Goal: Transaction & Acquisition: Download file/media

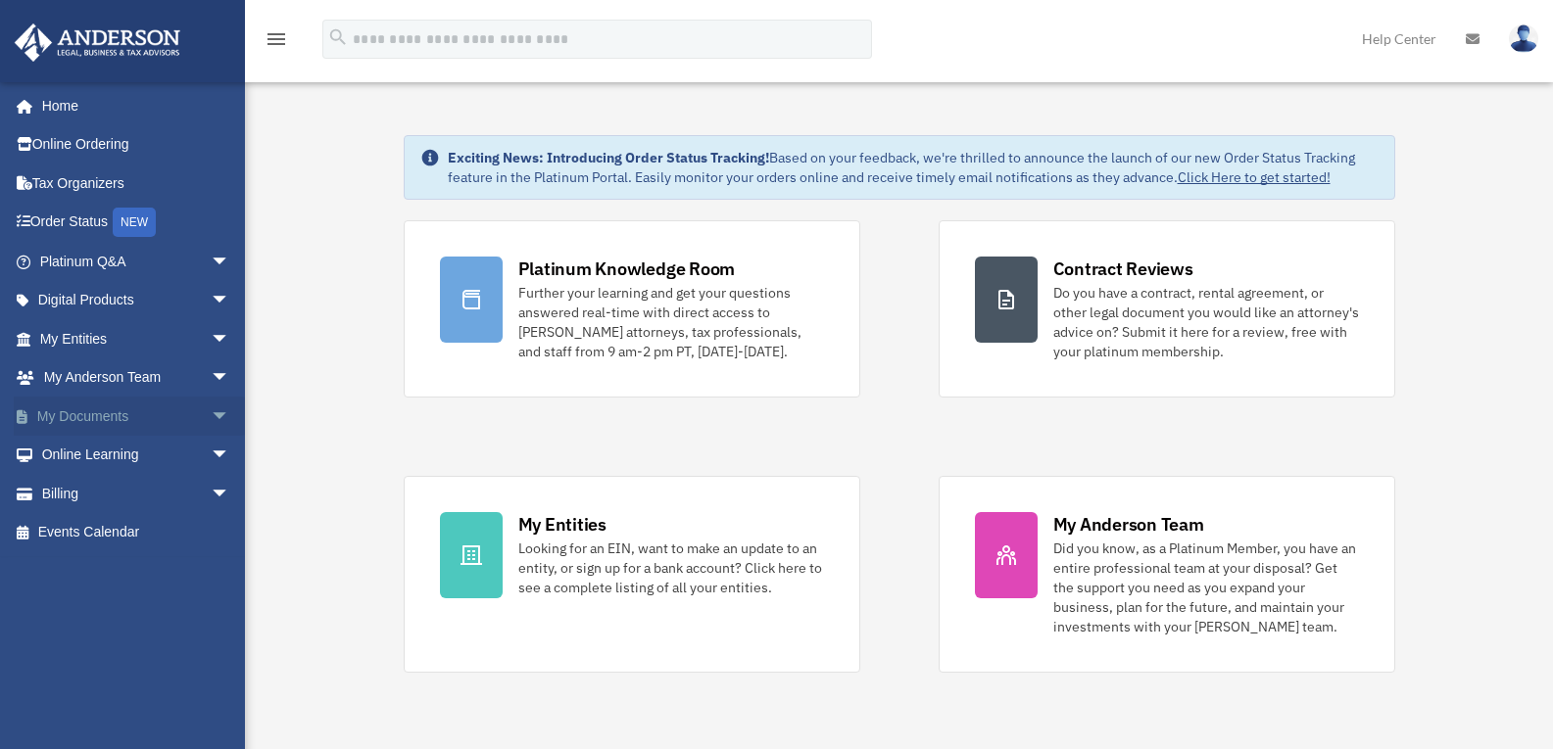
click at [211, 408] on span "arrow_drop_down" at bounding box center [230, 417] width 39 height 40
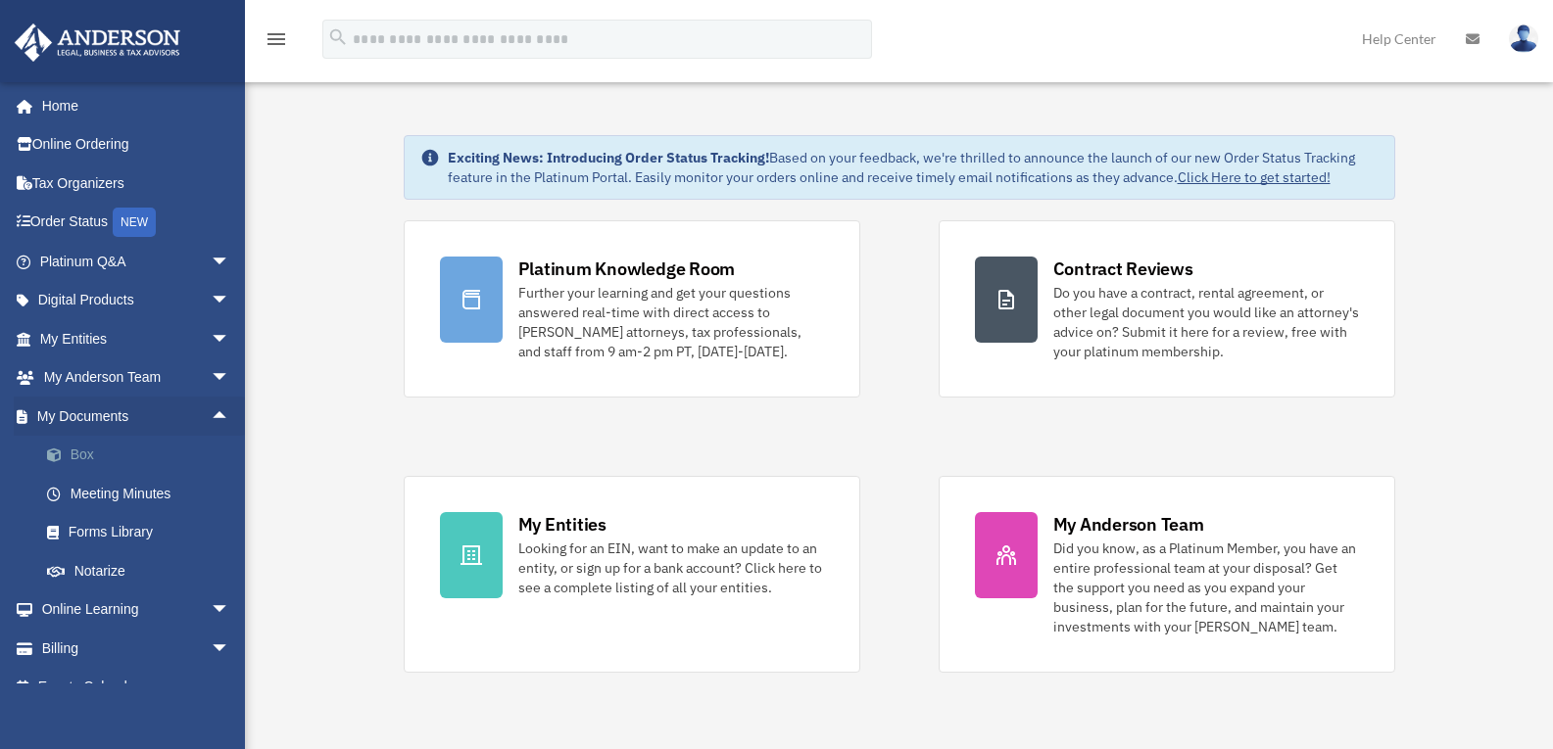
click at [72, 450] on link "Box" at bounding box center [143, 455] width 232 height 39
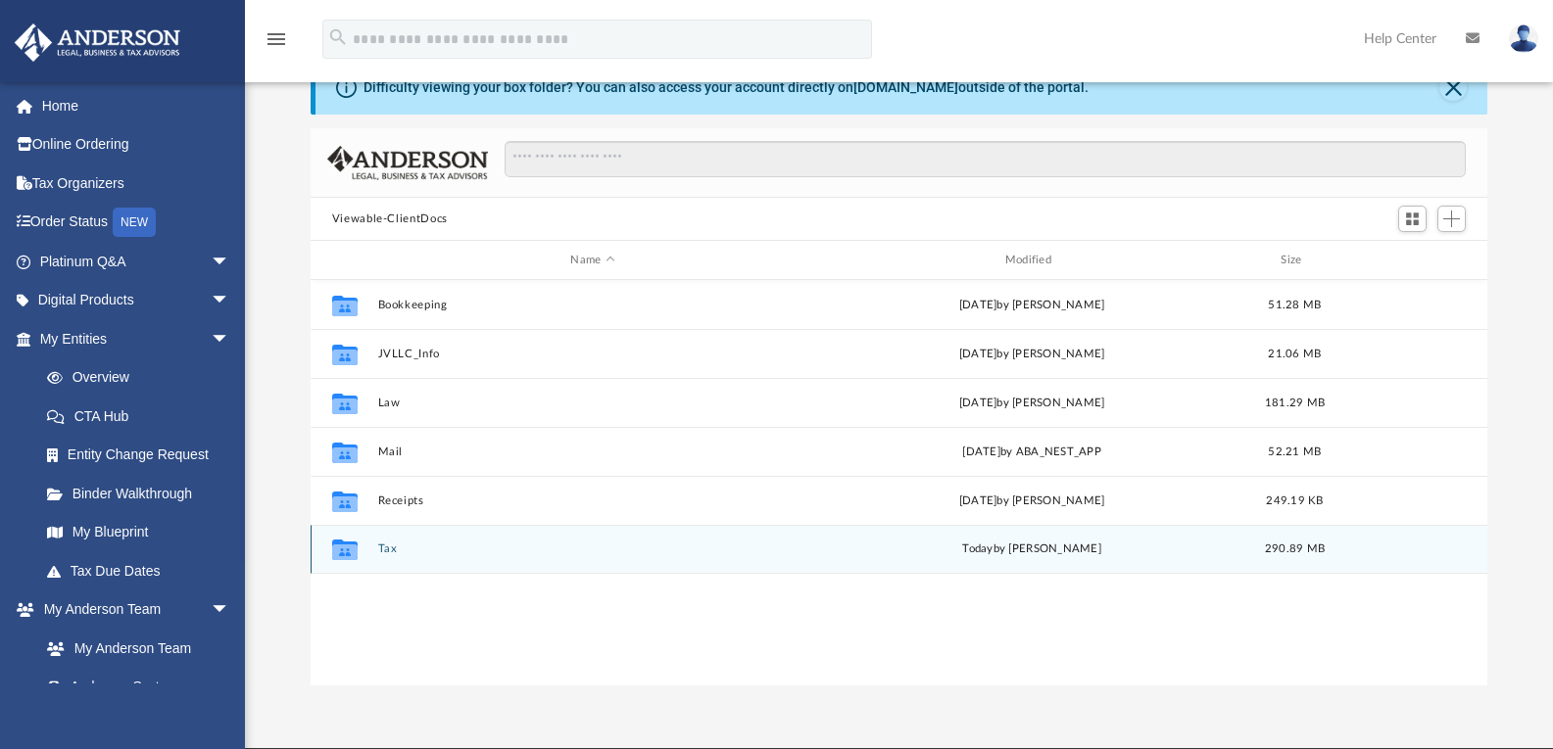
scroll to position [98, 0]
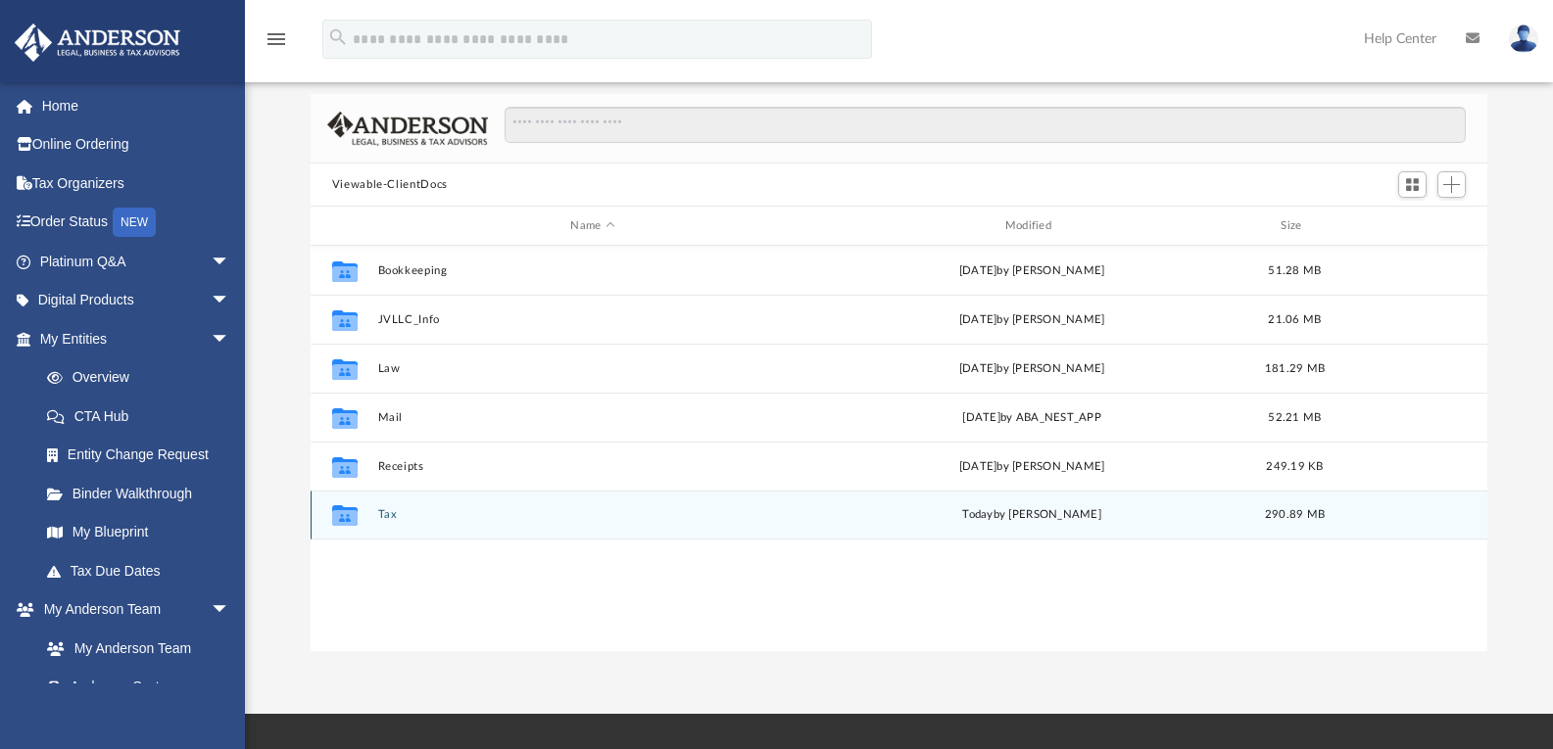
click at [387, 515] on button "Tax" at bounding box center [592, 514] width 430 height 13
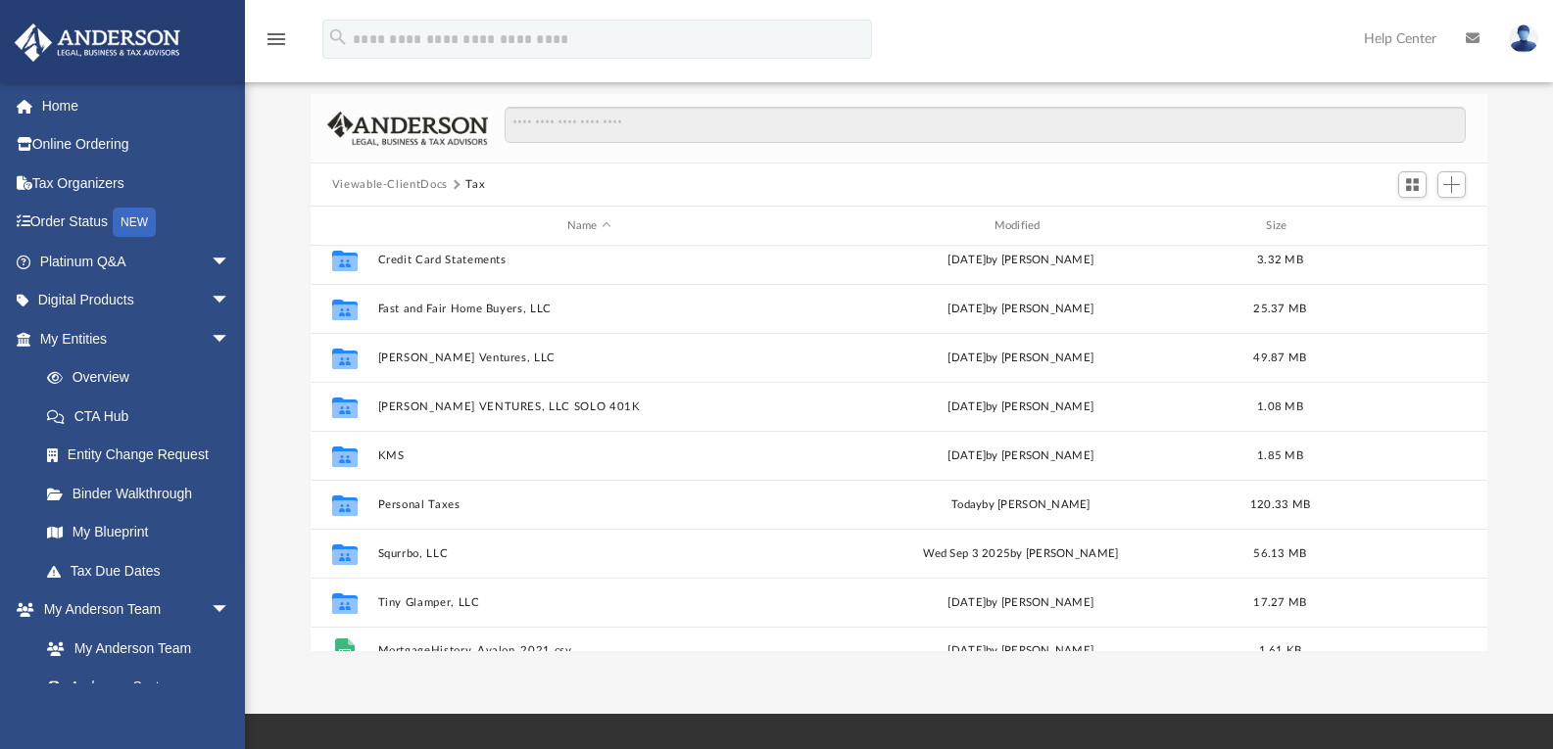
scroll to position [84, 0]
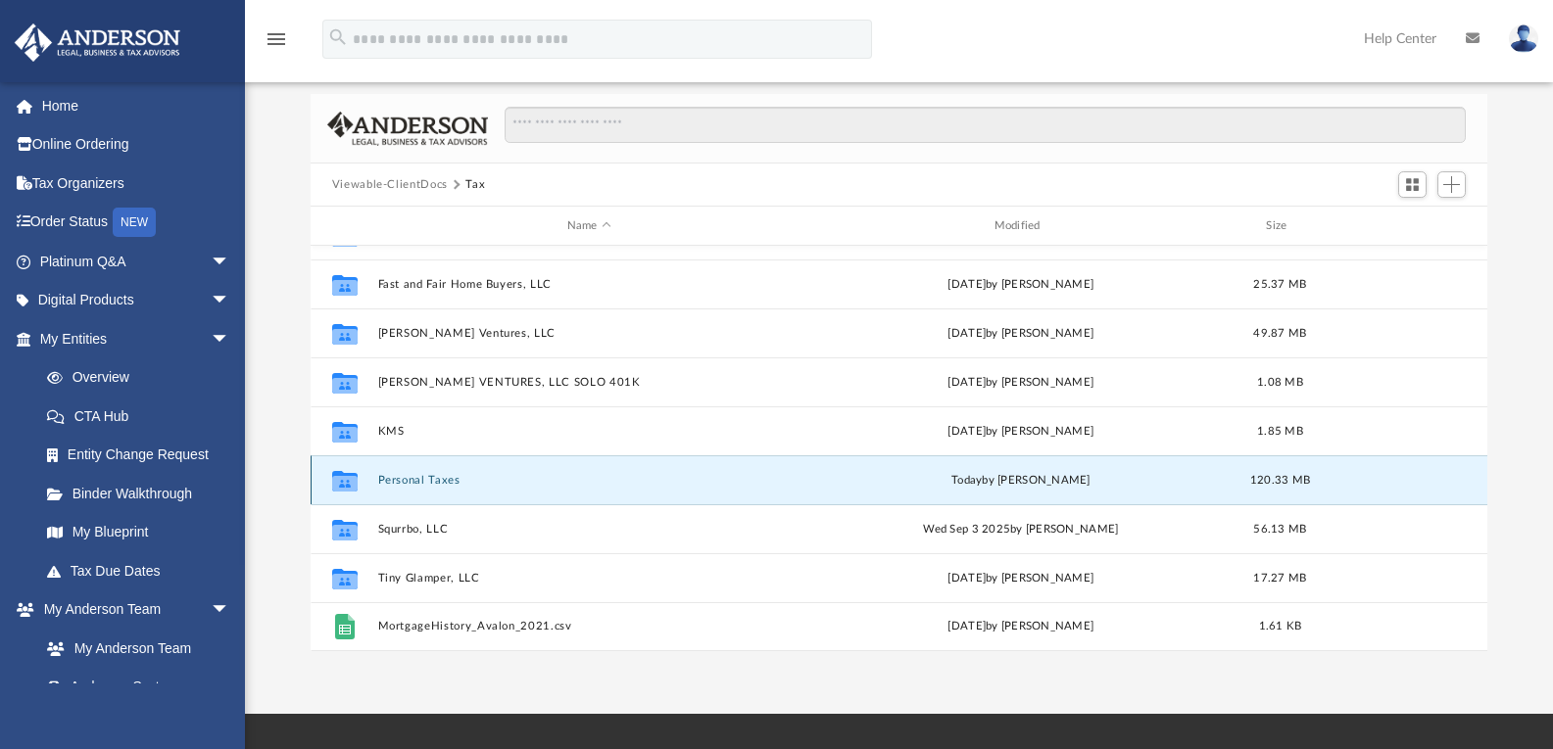
click at [431, 478] on button "Personal Taxes" at bounding box center [588, 480] width 423 height 13
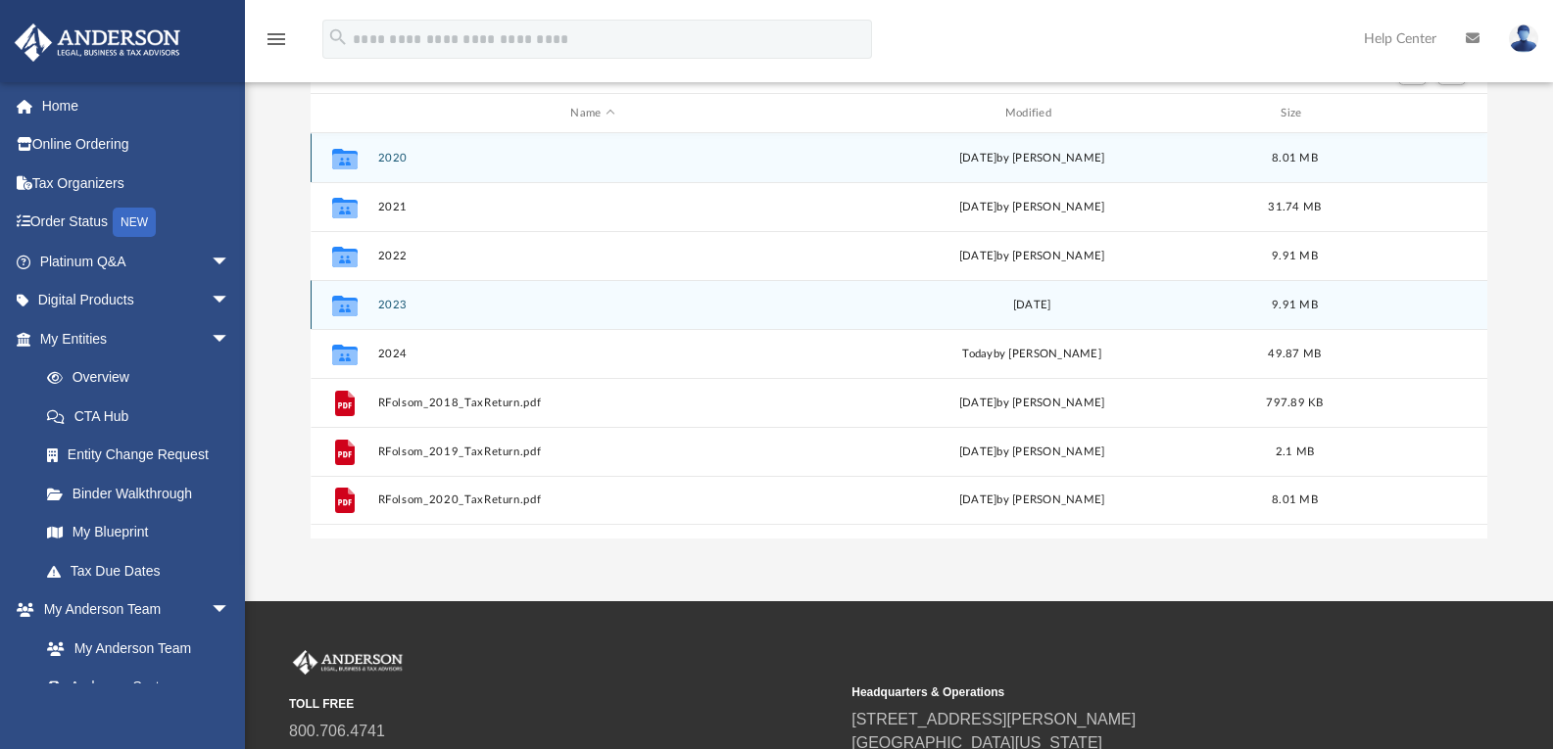
scroll to position [98, 0]
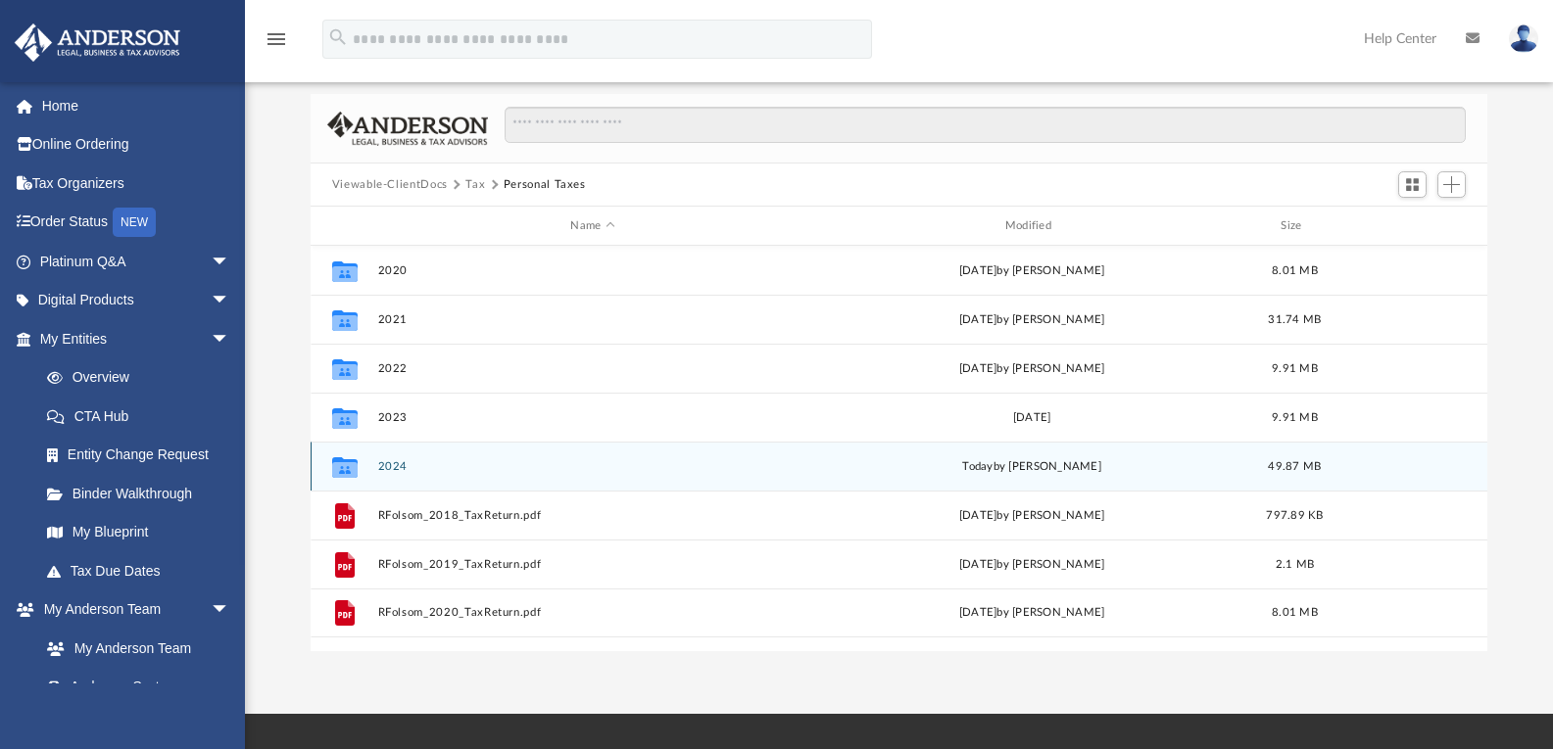
click at [391, 467] on button "2024" at bounding box center [592, 466] width 430 height 13
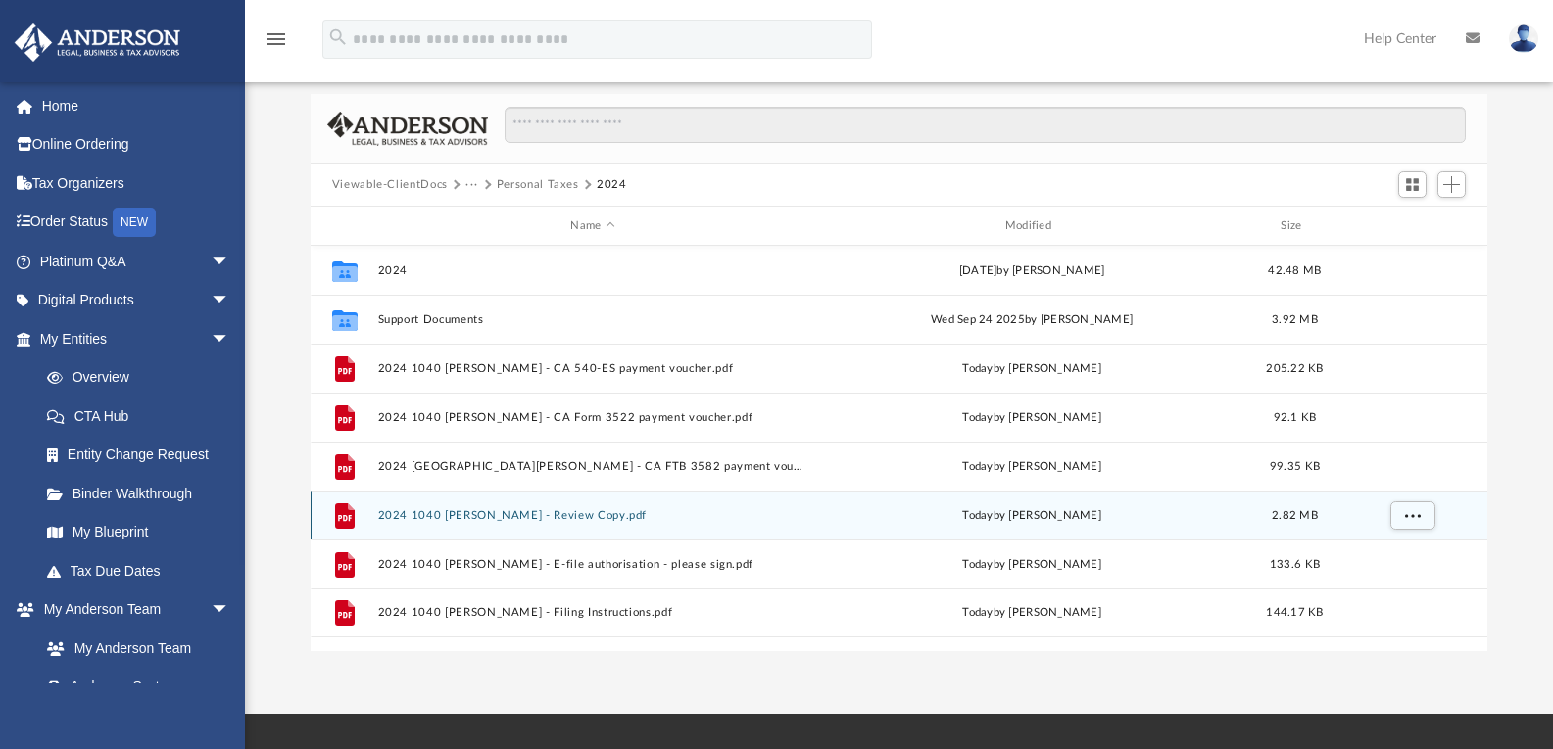
click at [566, 509] on button "2024 1040 [PERSON_NAME] - Review Copy.pdf" at bounding box center [592, 515] width 430 height 13
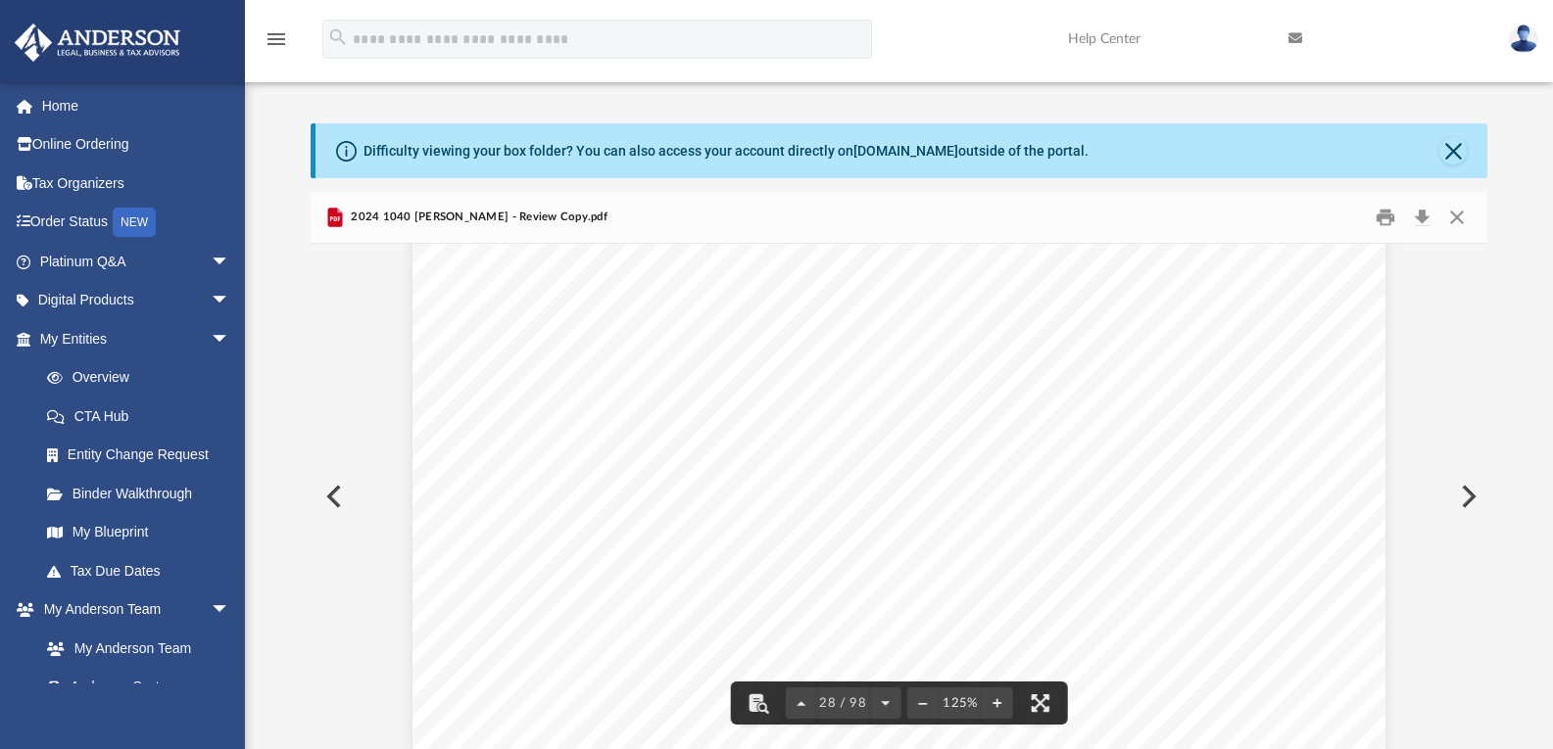
scroll to position [39282, 0]
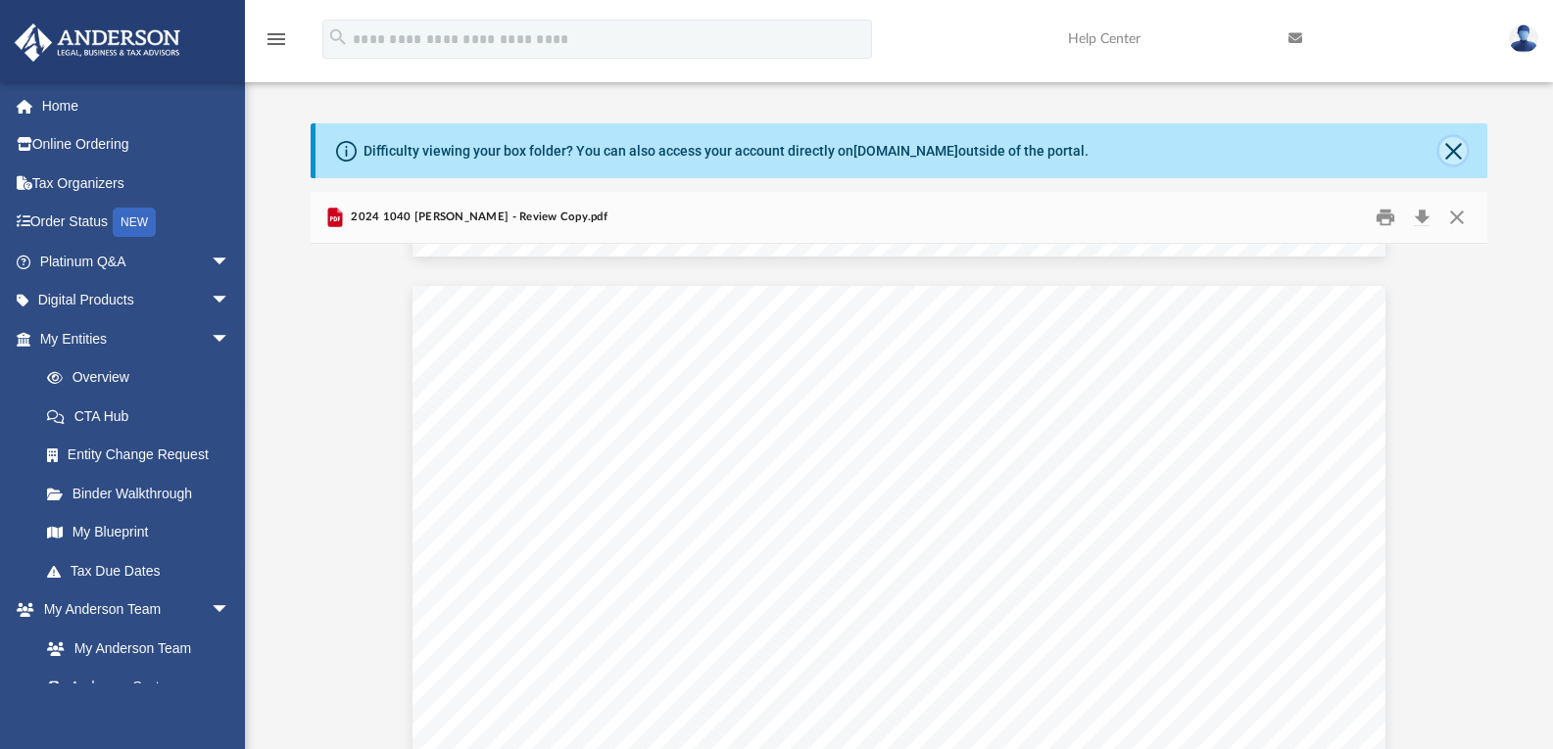
click at [1460, 150] on button "Close" at bounding box center [1452, 150] width 27 height 27
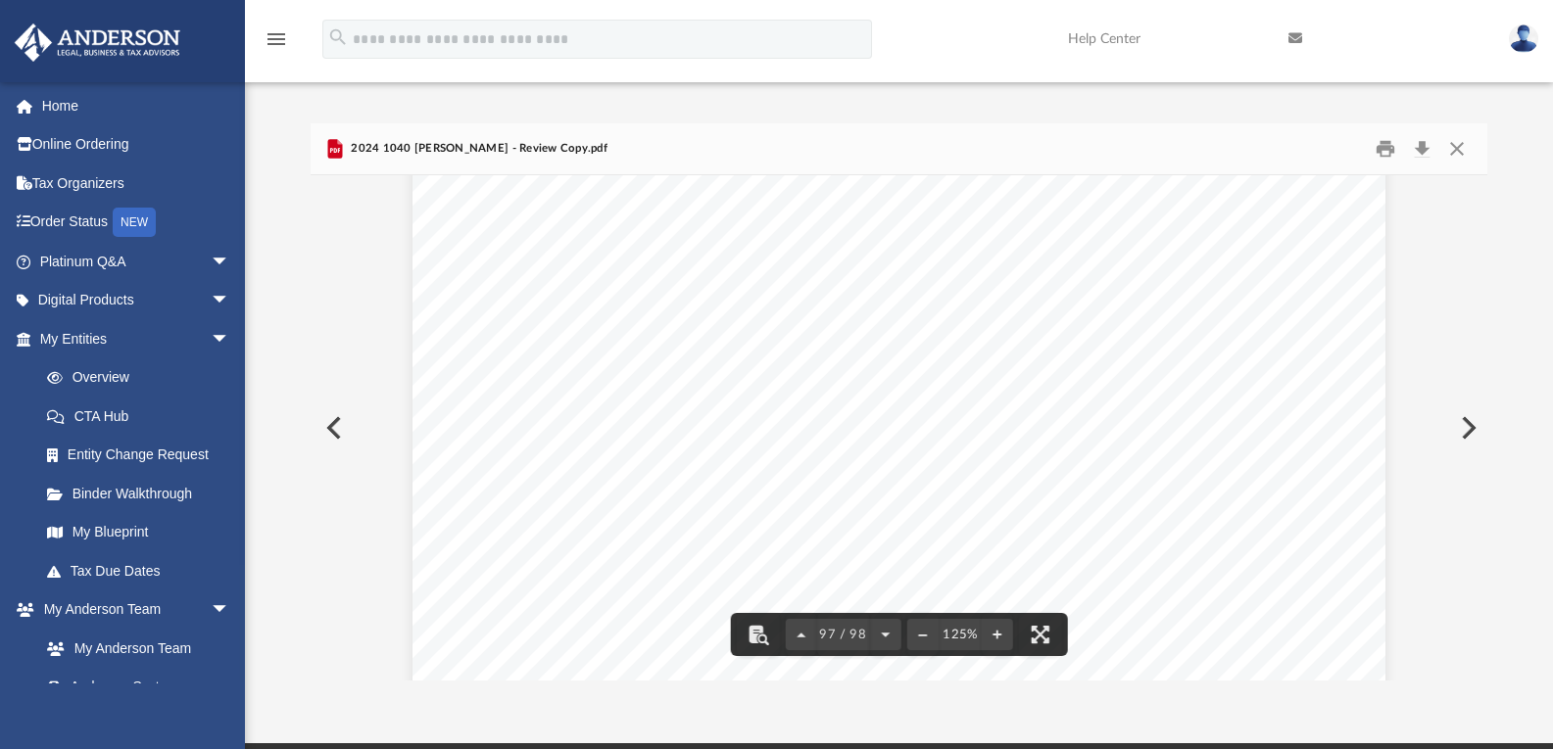
scroll to position [137076, 0]
click at [1420, 144] on button "Download" at bounding box center [1421, 149] width 35 height 30
